Goal: Use online tool/utility

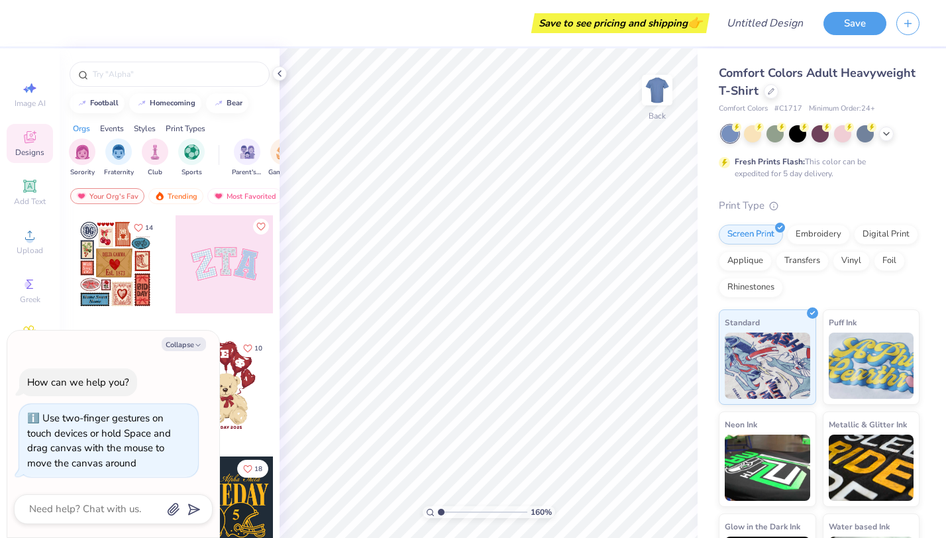
type input "1"
drag, startPoint x: 440, startPoint y: 512, endPoint x: 423, endPoint y: 512, distance: 17.2
click at [438, 512] on input "range" at bounding box center [482, 512] width 89 height 12
click at [198, 345] on icon "button" at bounding box center [198, 345] width 8 height 8
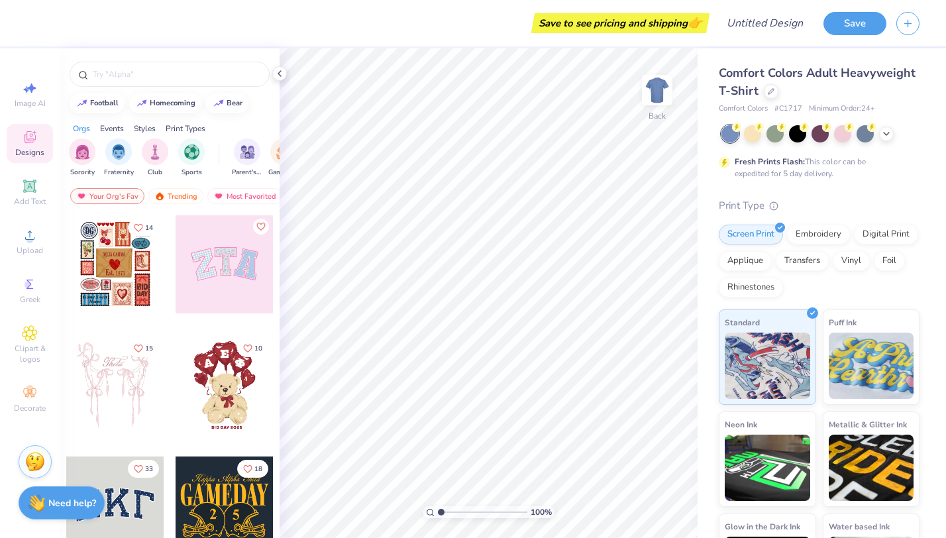
click at [123, 270] on div at bounding box center [115, 264] width 98 height 98
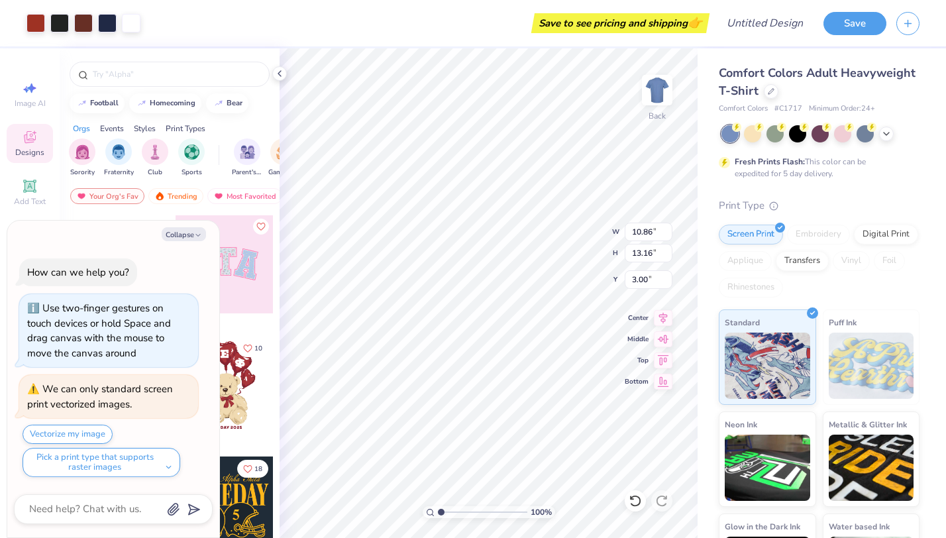
type textarea "x"
type input "2.00"
type textarea "x"
type input "3.00"
click at [153, 150] on img "filter for Club" at bounding box center [155, 150] width 15 height 15
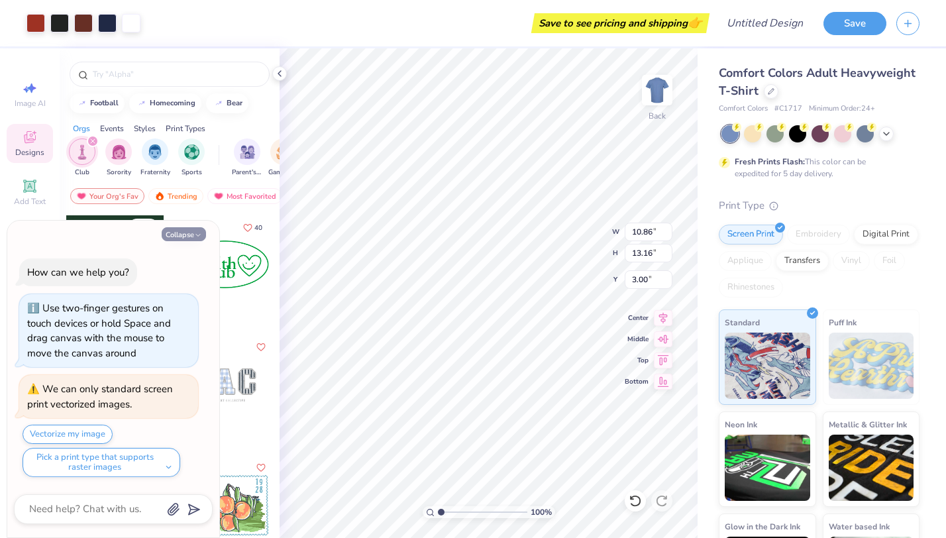
click at [175, 240] on button "Collapse" at bounding box center [184, 234] width 44 height 14
type textarea "x"
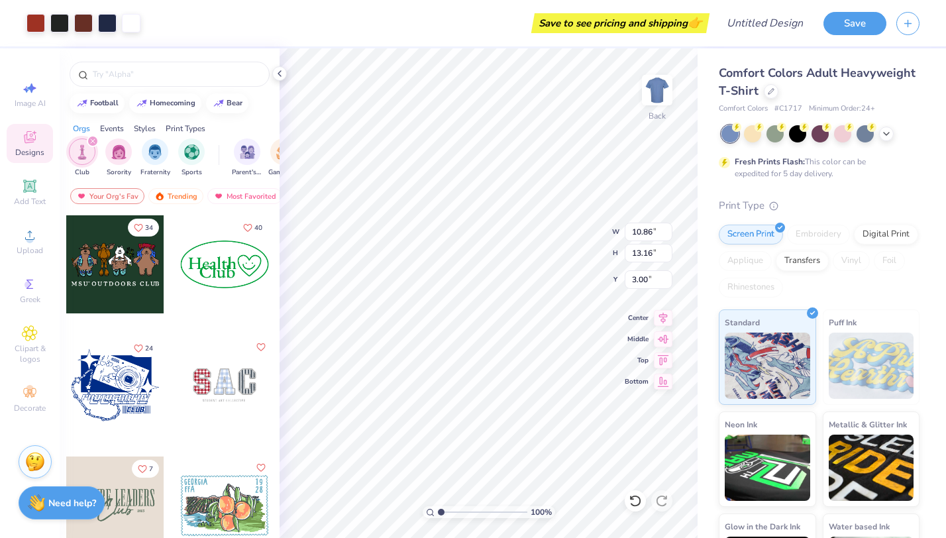
click at [120, 372] on div at bounding box center [115, 385] width 98 height 98
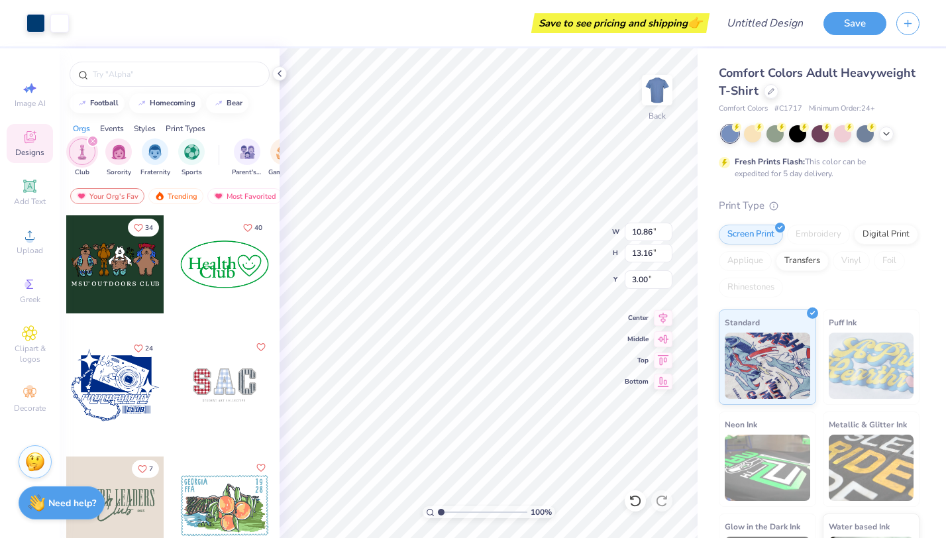
type input "12.50"
type input "10.25"
type input "13.69"
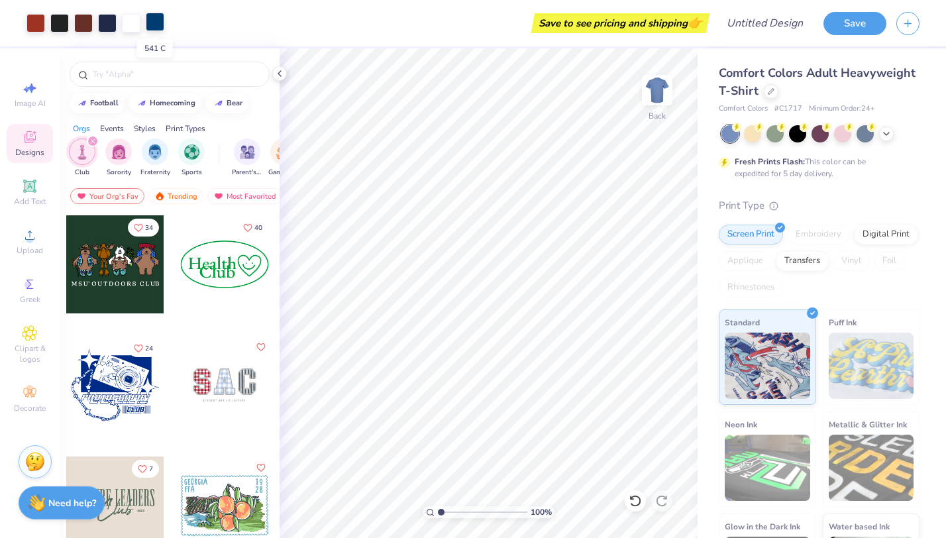
click at [156, 22] on div at bounding box center [155, 22] width 19 height 19
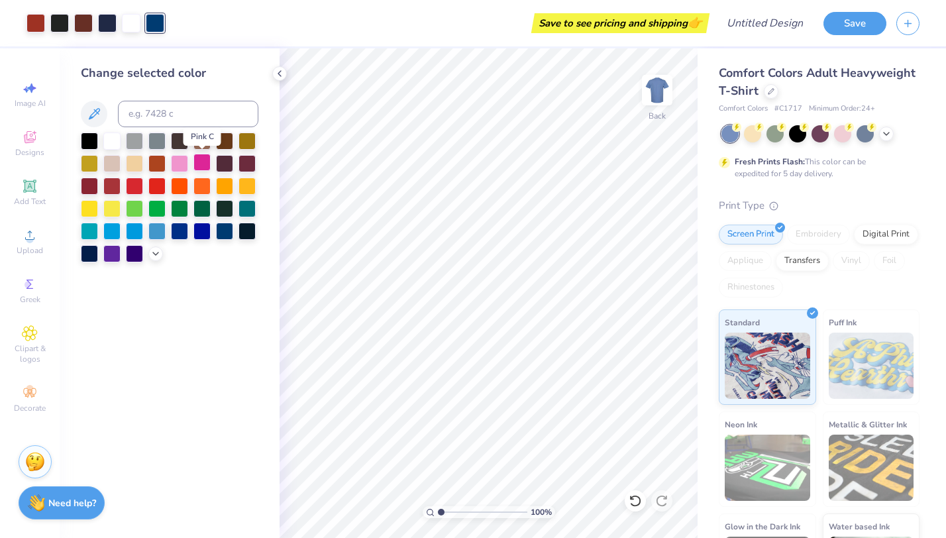
click at [200, 161] on div at bounding box center [201, 162] width 17 height 17
click at [176, 230] on div at bounding box center [179, 229] width 17 height 17
